Goal: Transaction & Acquisition: Purchase product/service

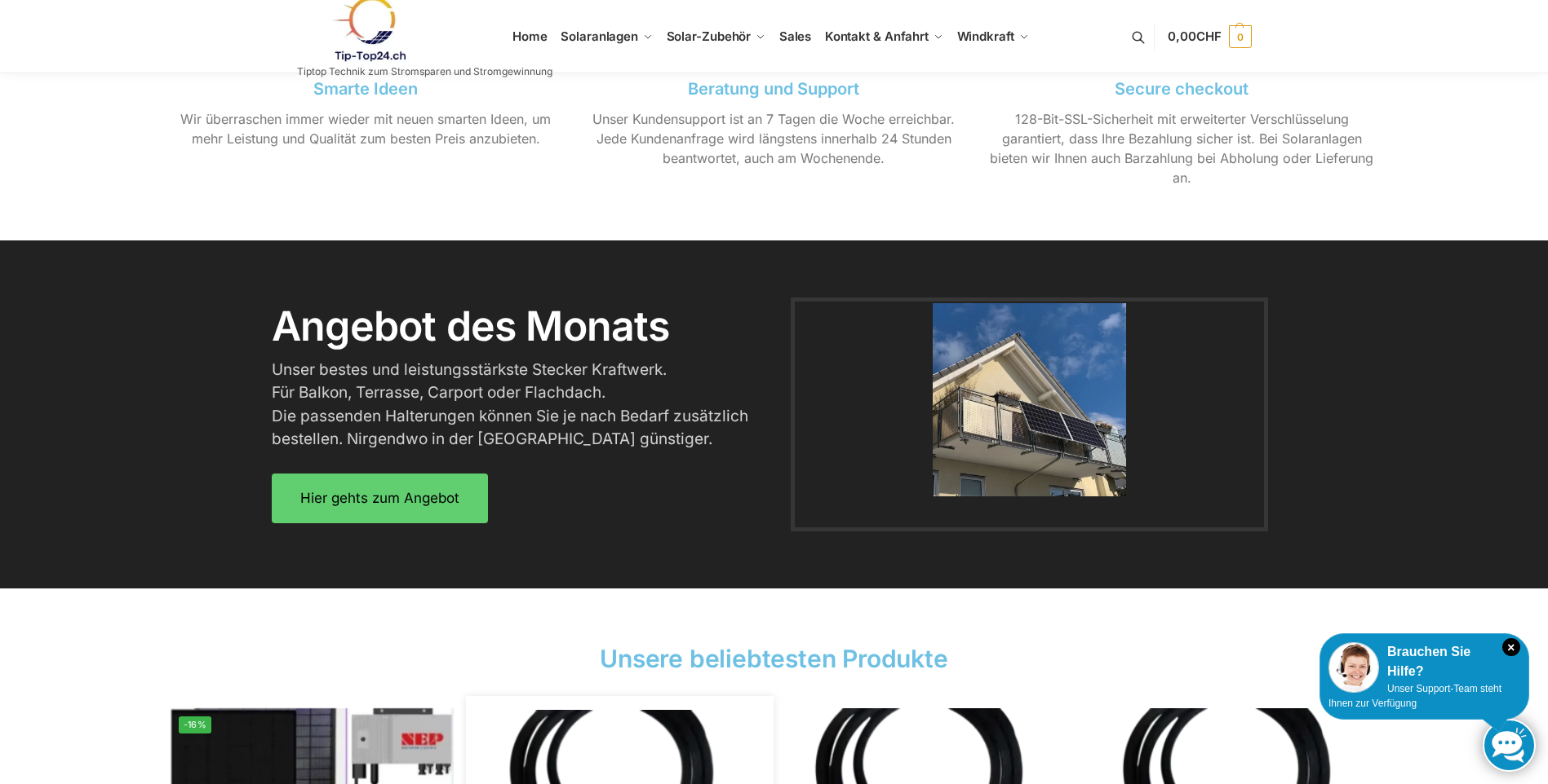
scroll to position [1853, 0]
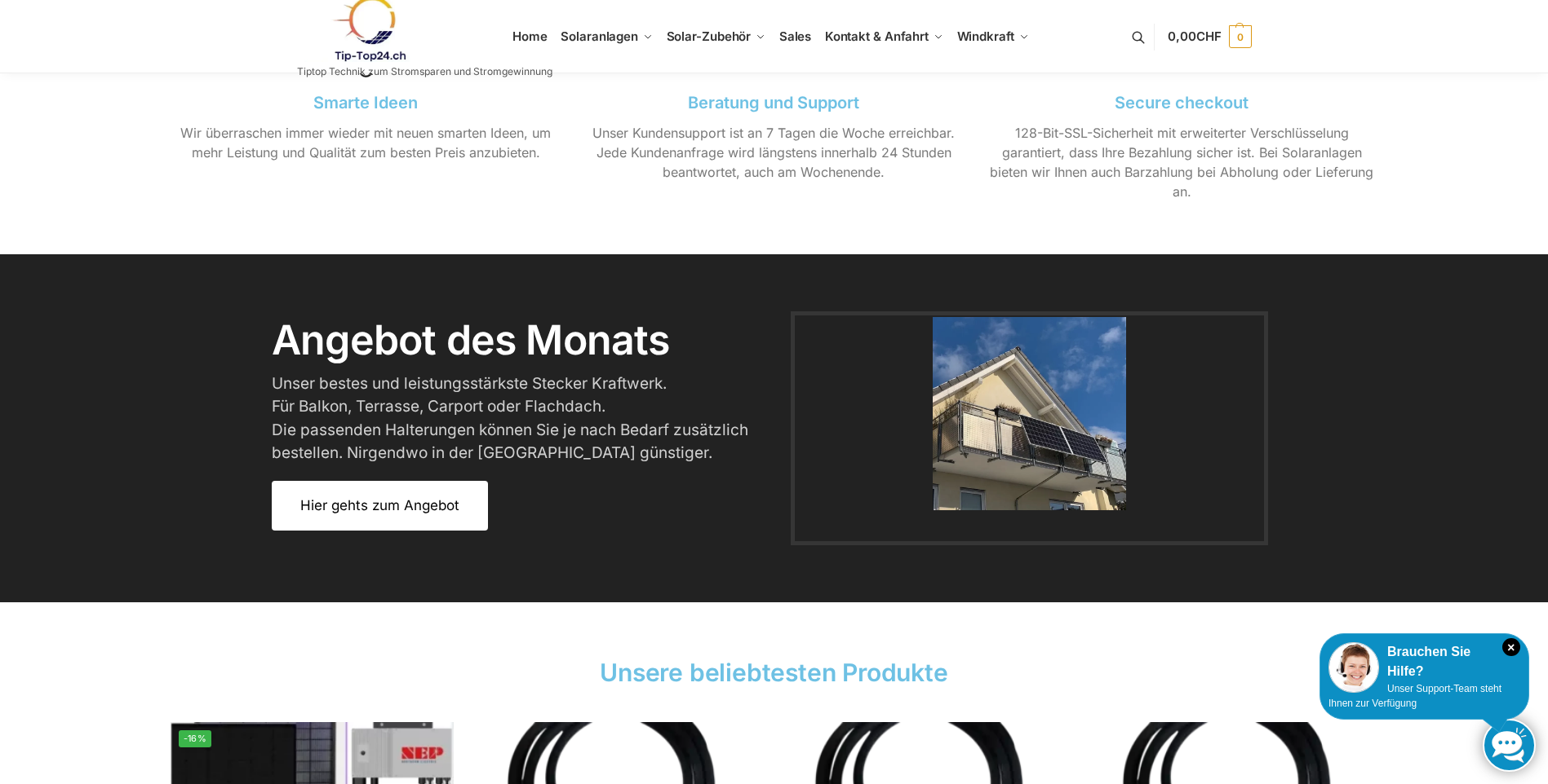
click at [424, 495] on link "Hier gehts zum Angebot" at bounding box center [379, 506] width 216 height 49
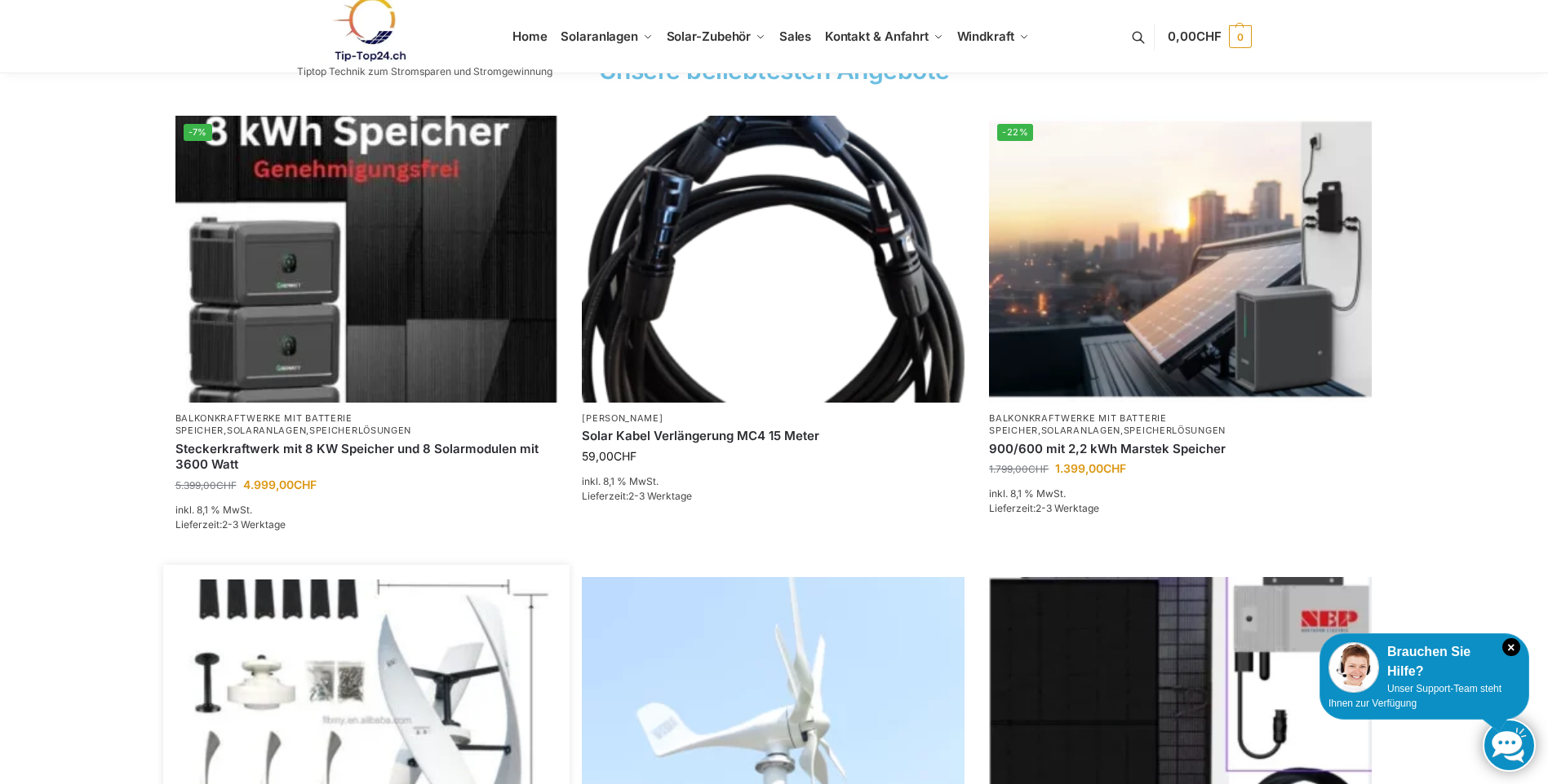
scroll to position [630, 0]
